Goal: Transaction & Acquisition: Purchase product/service

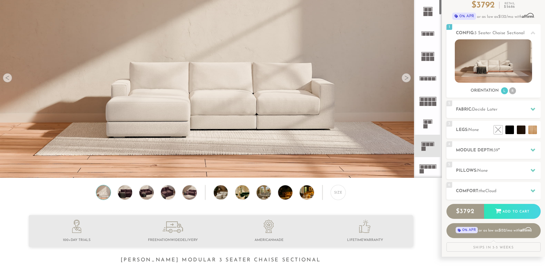
click at [409, 79] on div at bounding box center [406, 77] width 9 height 9
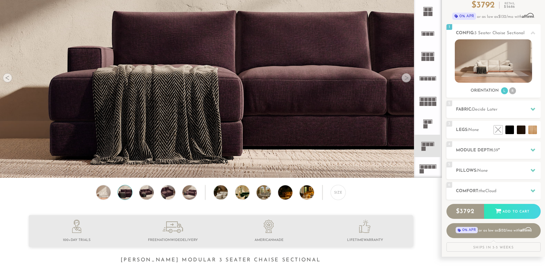
click at [409, 79] on div at bounding box center [406, 77] width 9 height 9
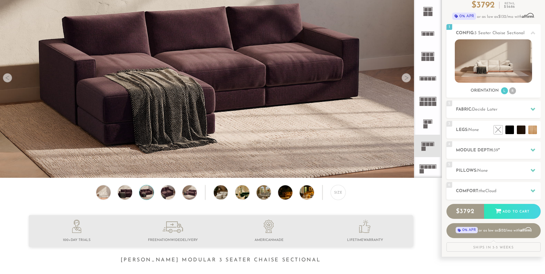
click at [409, 79] on div at bounding box center [406, 77] width 9 height 9
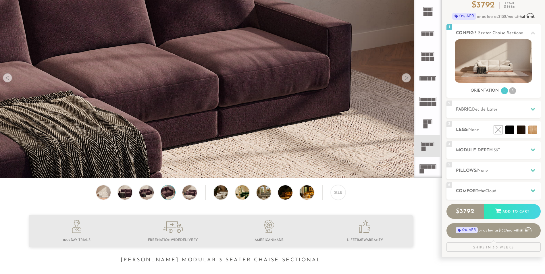
click at [409, 79] on div at bounding box center [406, 77] width 9 height 9
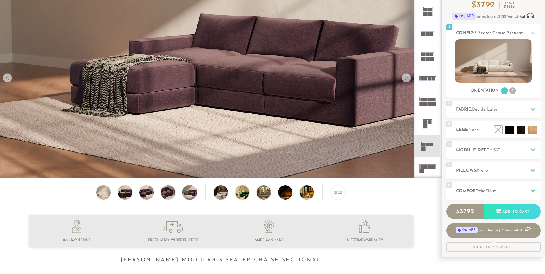
click at [409, 79] on div at bounding box center [406, 77] width 9 height 9
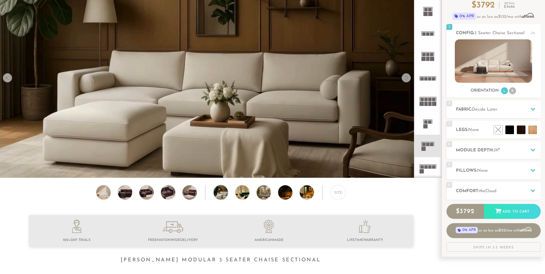
click at [409, 79] on div at bounding box center [406, 77] width 9 height 9
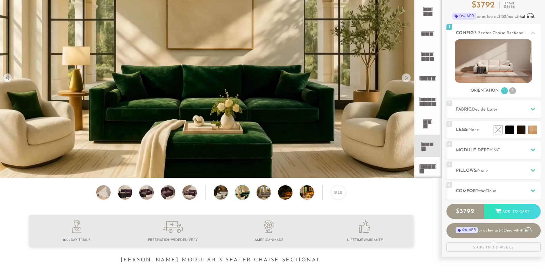
click at [409, 79] on div at bounding box center [406, 77] width 9 height 9
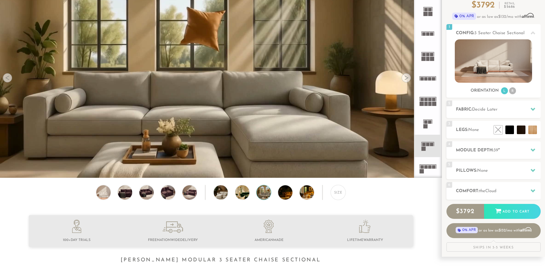
click at [409, 79] on div at bounding box center [406, 77] width 9 height 9
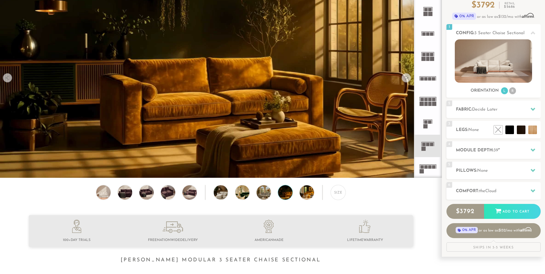
click at [408, 79] on div at bounding box center [406, 77] width 9 height 9
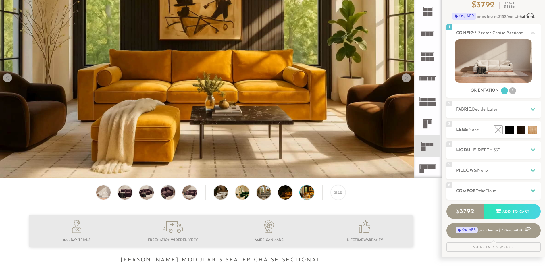
click at [408, 79] on div at bounding box center [406, 77] width 9 height 9
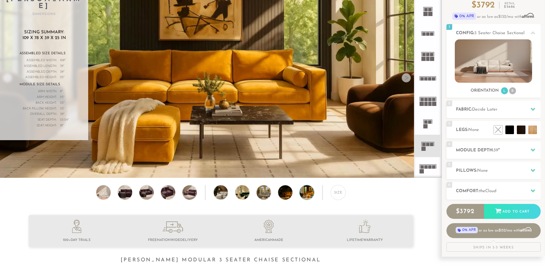
click at [406, 77] on div at bounding box center [406, 77] width 9 height 9
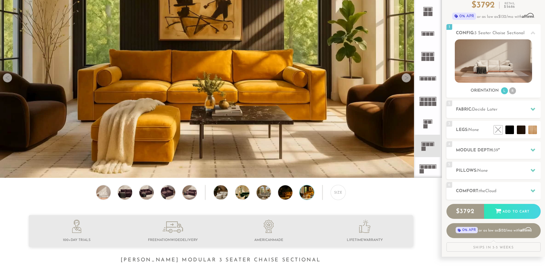
click at [405, 77] on div at bounding box center [406, 77] width 9 height 9
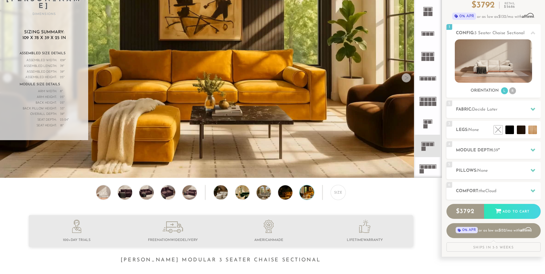
click at [404, 80] on div at bounding box center [406, 77] width 9 height 9
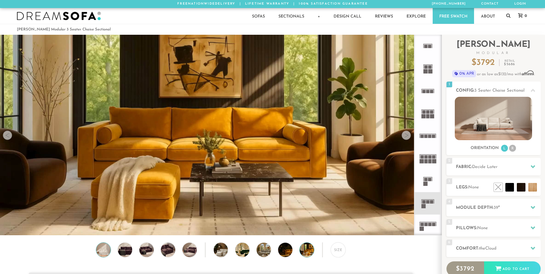
click at [103, 252] on img at bounding box center [103, 250] width 17 height 14
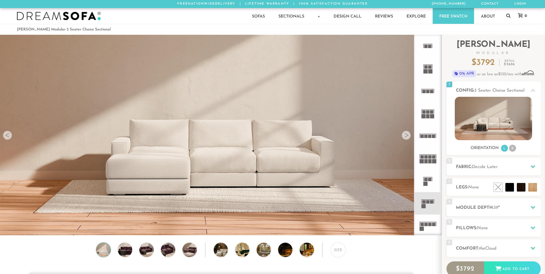
click at [116, 251] on div "Size" at bounding box center [221, 251] width 442 height 18
click at [125, 252] on img at bounding box center [124, 250] width 17 height 14
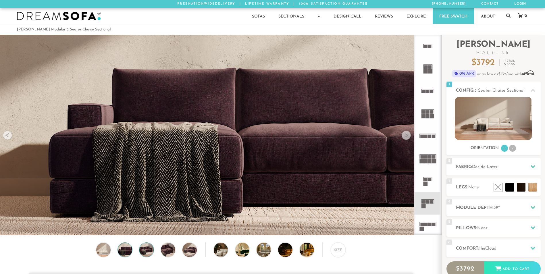
click at [153, 253] on img at bounding box center [146, 250] width 17 height 14
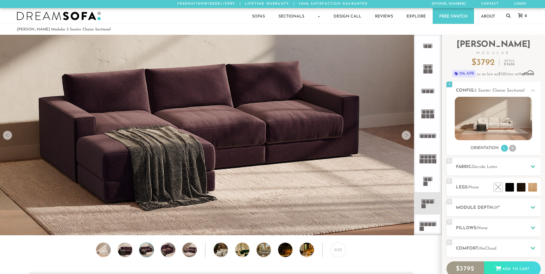
click at [180, 252] on div "Size" at bounding box center [221, 251] width 442 height 18
click at [172, 253] on img at bounding box center [167, 250] width 17 height 14
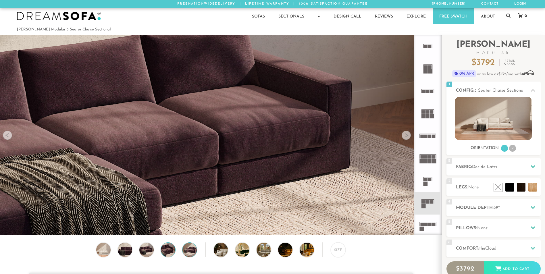
click at [194, 254] on img at bounding box center [189, 250] width 17 height 14
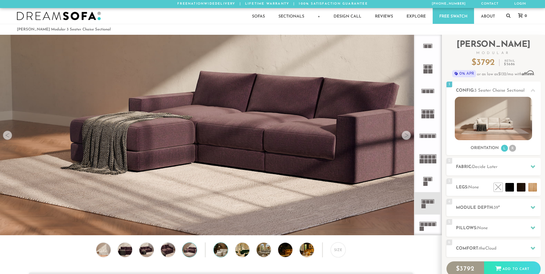
click at [222, 253] on img at bounding box center [227, 250] width 26 height 14
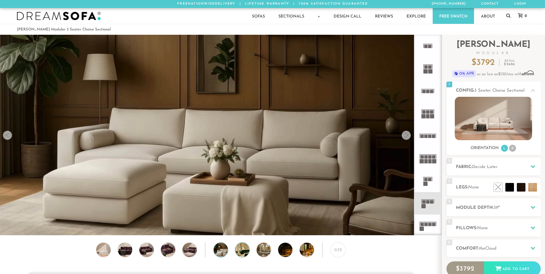
click at [246, 255] on img at bounding box center [248, 250] width 26 height 14
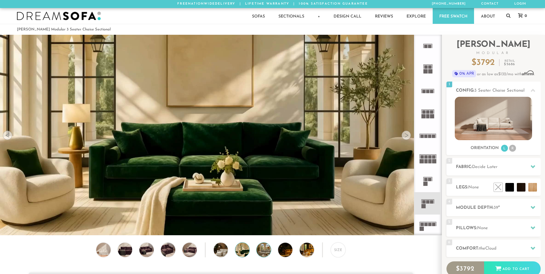
click at [266, 254] on img at bounding box center [270, 250] width 26 height 14
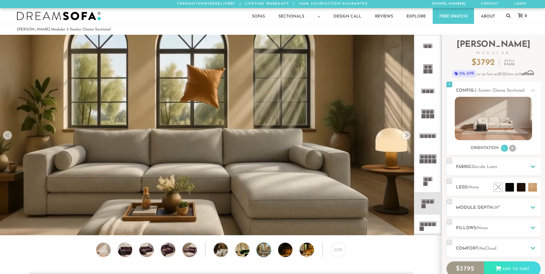
click at [293, 254] on div "Size" at bounding box center [221, 251] width 442 height 18
click at [308, 255] on img at bounding box center [313, 250] width 26 height 14
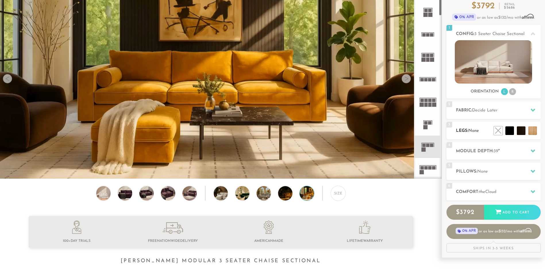
scroll to position [57, 0]
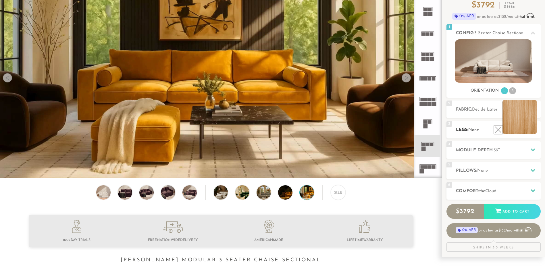
click at [535, 130] on li at bounding box center [519, 117] width 34 height 34
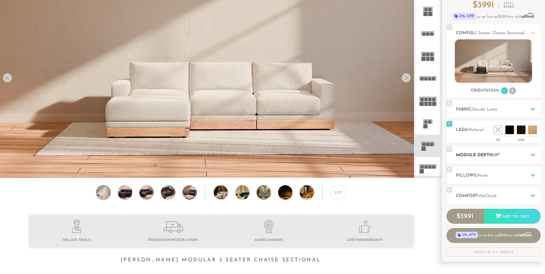
click at [513, 155] on h2 "Module Depth: 39 "" at bounding box center [498, 155] width 85 height 7
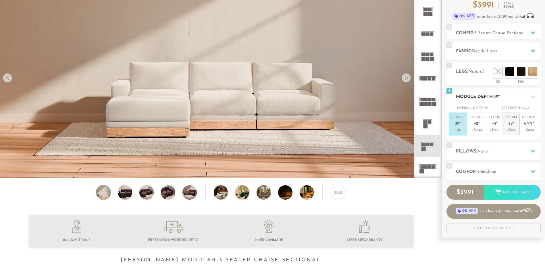
click at [515, 126] on p "Dream 48 "" at bounding box center [510, 121] width 11 height 12
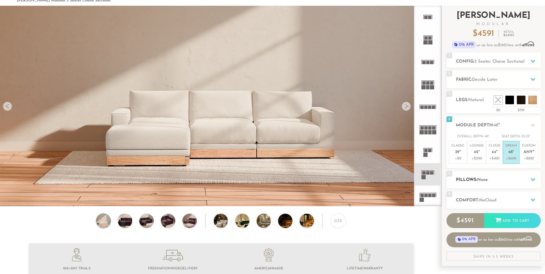
scroll to position [28, 0]
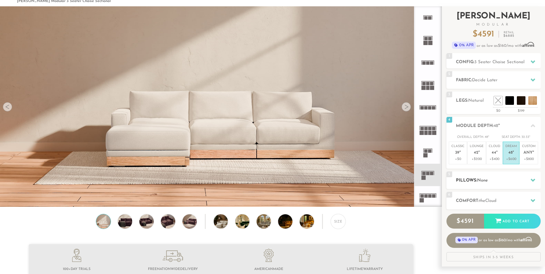
click at [506, 184] on div "5 Pillows: None" at bounding box center [493, 181] width 94 height 18
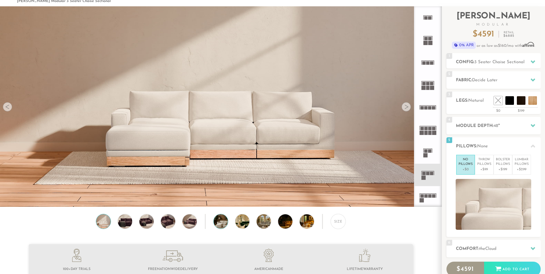
click at [224, 224] on img at bounding box center [227, 221] width 26 height 14
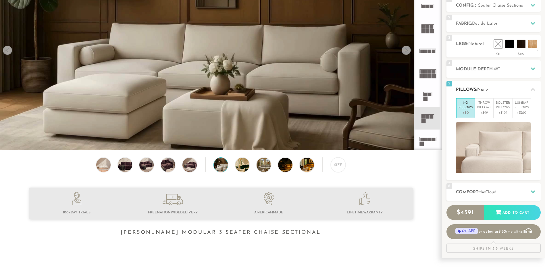
scroll to position [86, 0]
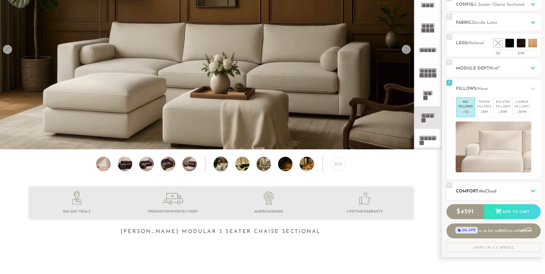
click at [522, 187] on div "6 Comfort: the Cloud soft" at bounding box center [493, 191] width 94 height 18
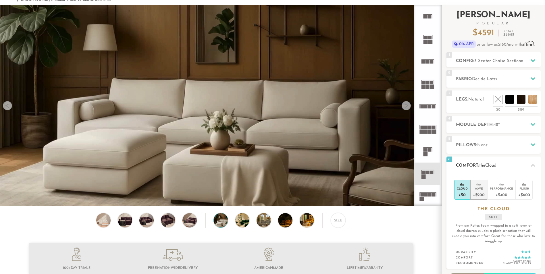
scroll to position [28, 0]
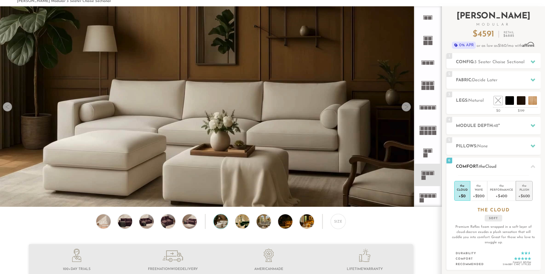
click at [521, 190] on div "Plush" at bounding box center [524, 190] width 12 height 4
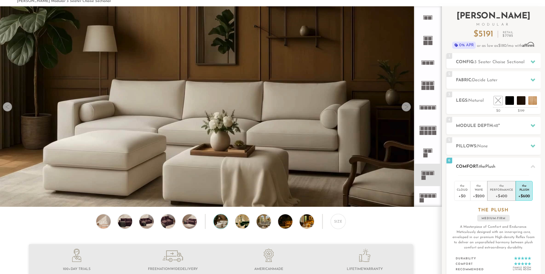
scroll to position [0, 0]
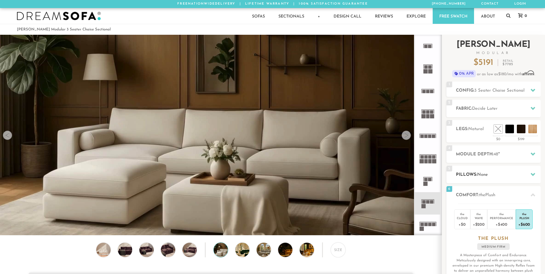
click at [498, 173] on h2 "Pillows: None" at bounding box center [498, 175] width 85 height 7
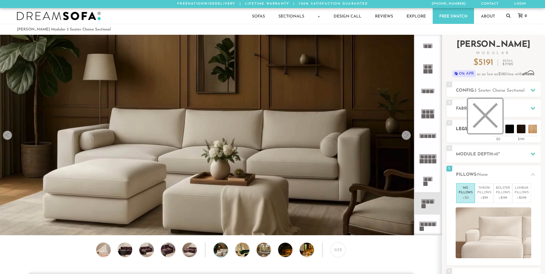
click at [500, 108] on li at bounding box center [485, 116] width 34 height 34
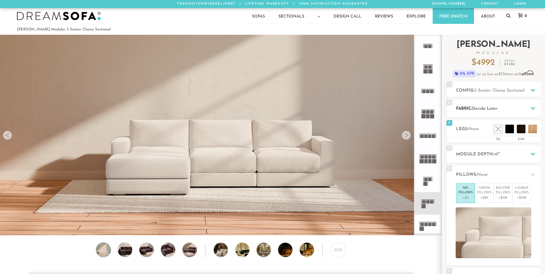
click at [520, 107] on h2 "Fabric: Decide Later" at bounding box center [498, 108] width 85 height 7
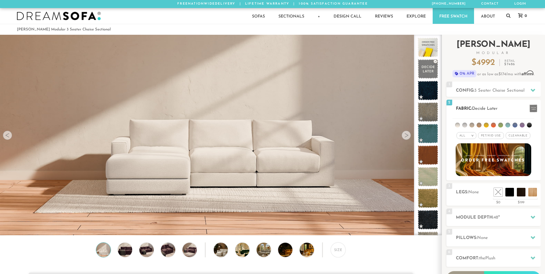
click at [502, 124] on li at bounding box center [500, 125] width 5 height 5
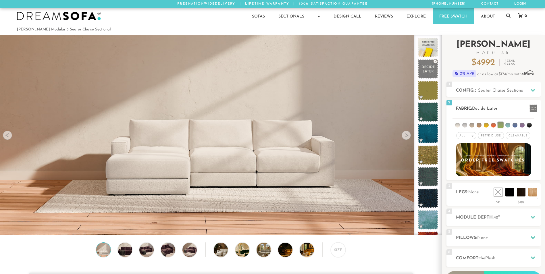
click at [494, 126] on li at bounding box center [493, 125] width 5 height 5
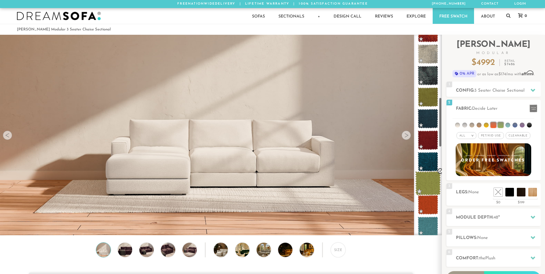
scroll to position [247, 0]
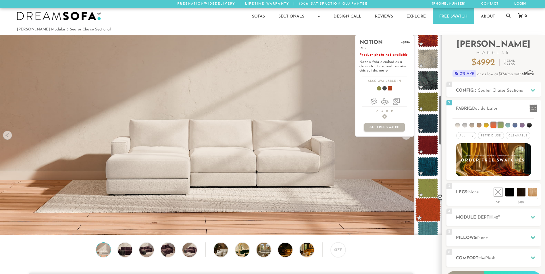
click at [431, 213] on span at bounding box center [428, 210] width 26 height 24
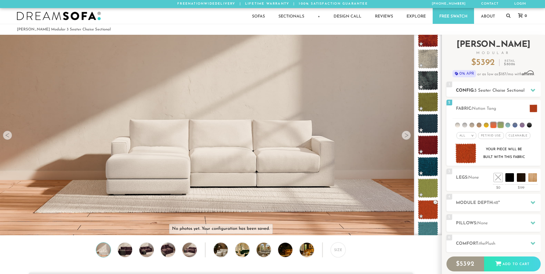
click at [502, 91] on span "3 Seater Chaise Sectional" at bounding box center [499, 90] width 50 height 4
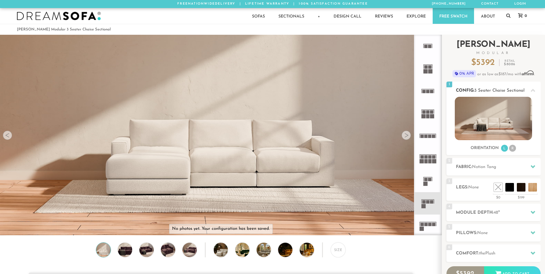
click at [510, 149] on li "R" at bounding box center [512, 148] width 7 height 7
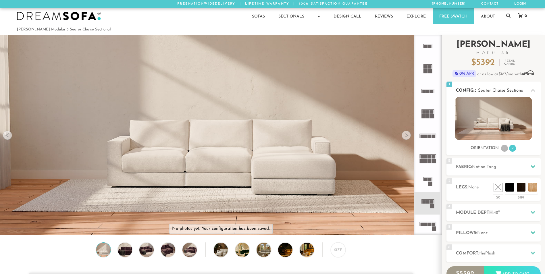
click at [503, 149] on li "L" at bounding box center [504, 148] width 7 height 7
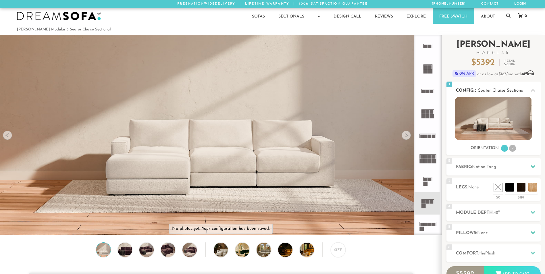
click at [513, 150] on li "R" at bounding box center [512, 148] width 7 height 7
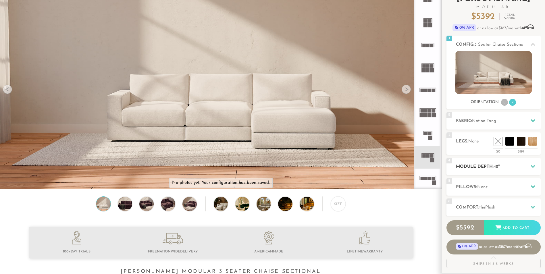
scroll to position [42, 0]
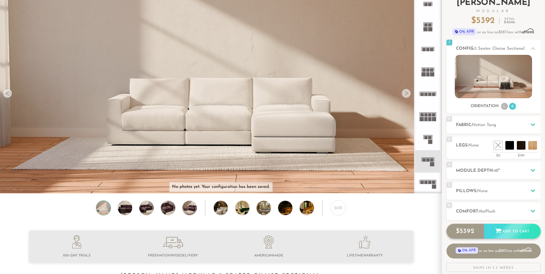
click at [505, 229] on div "Add to Cart" at bounding box center [512, 232] width 57 height 16
